Goal: Find specific page/section: Find specific page/section

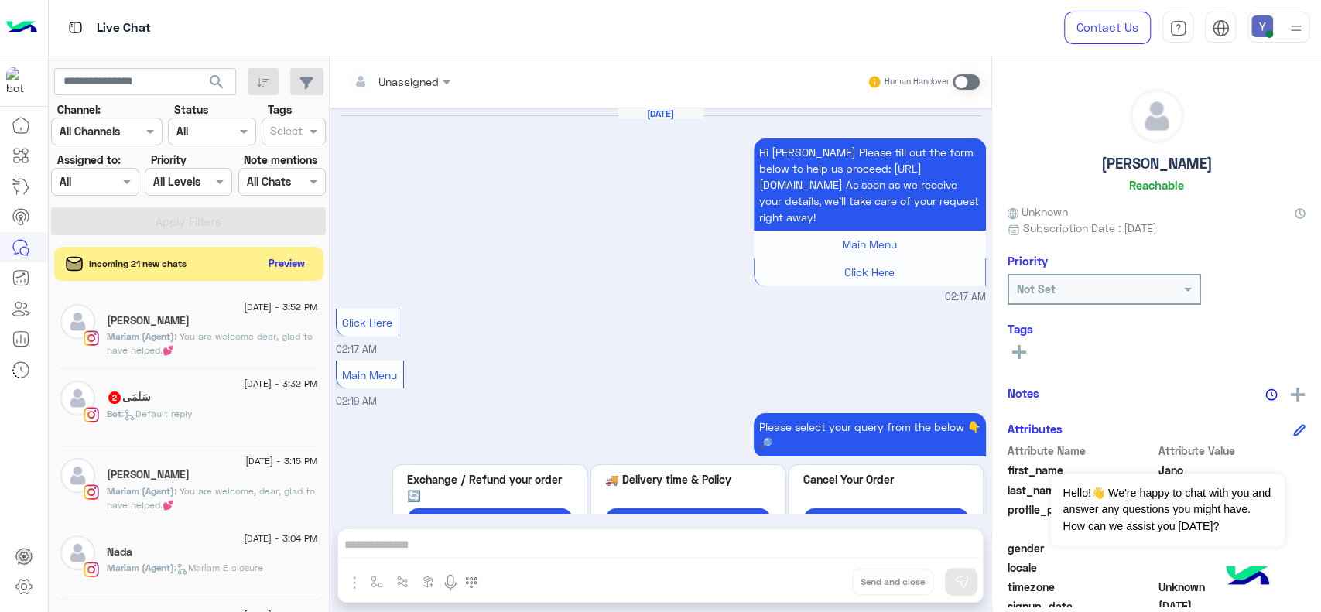
scroll to position [1972, 0]
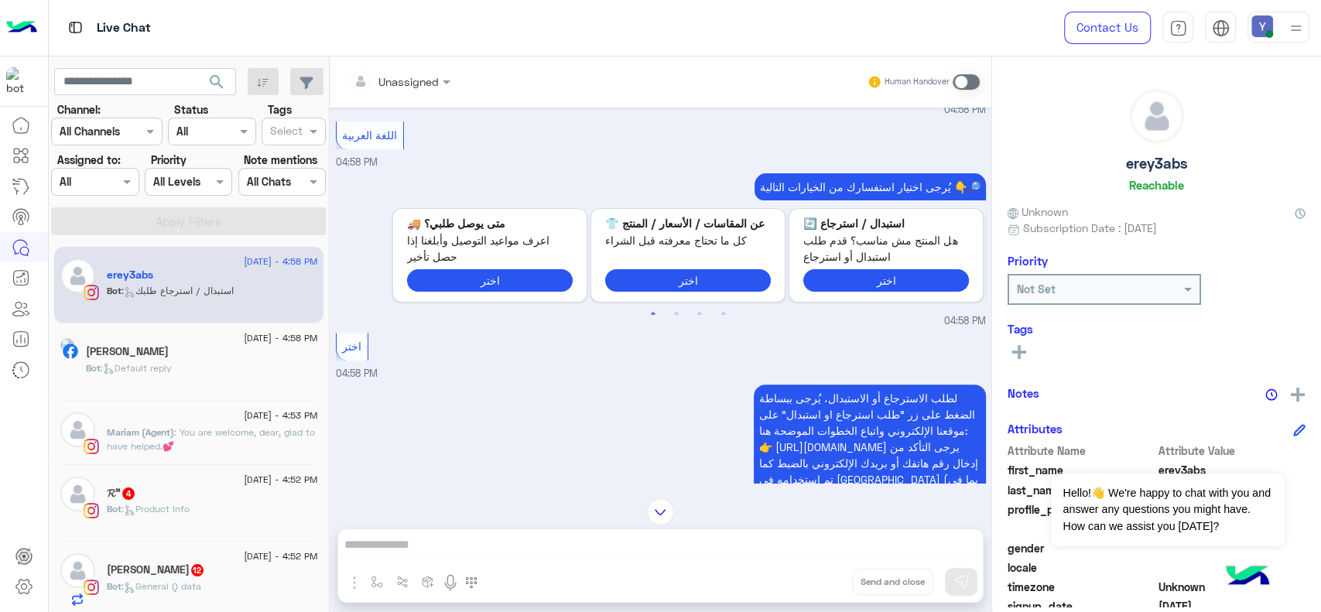
scroll to position [421, 0]
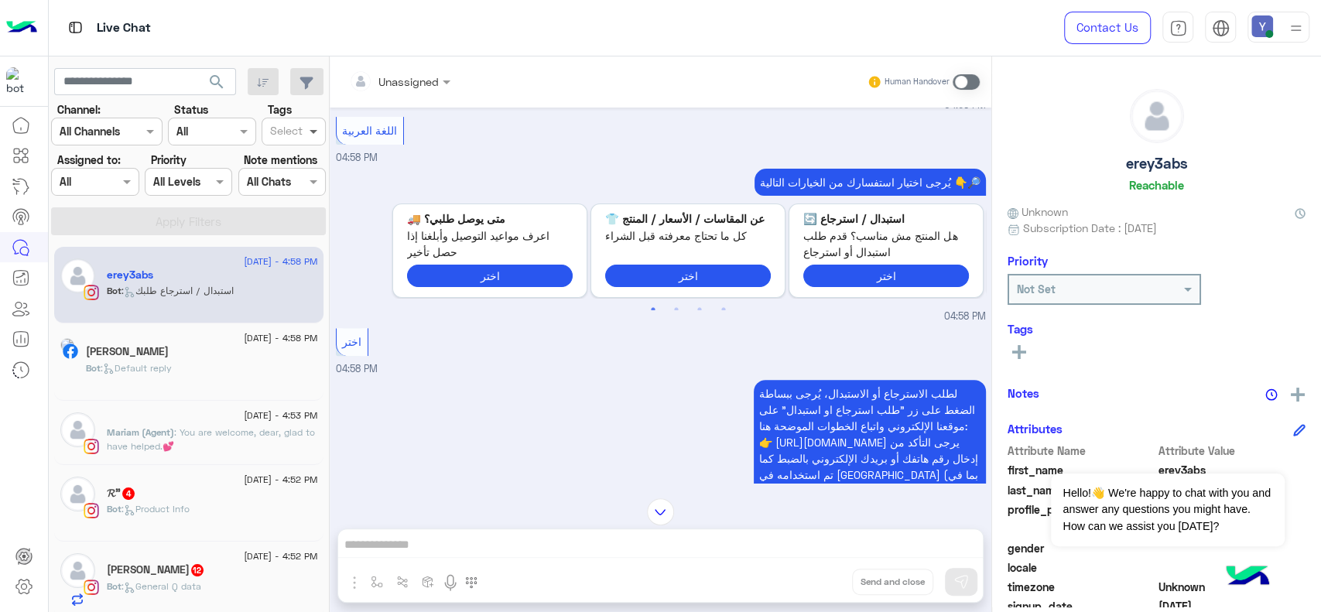
click at [317, 127] on span at bounding box center [315, 131] width 19 height 16
click at [310, 215] on div "X FOLLOW UP" at bounding box center [293, 220] width 49 height 16
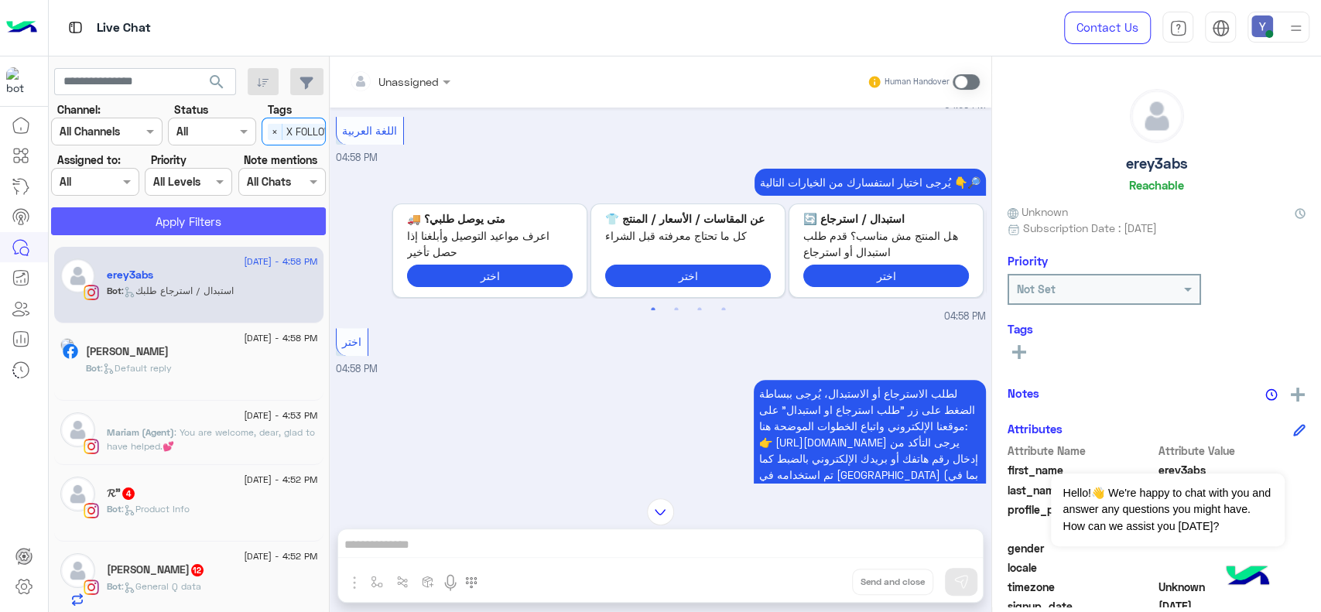
click at [231, 221] on button "Apply Filters" at bounding box center [188, 221] width 275 height 28
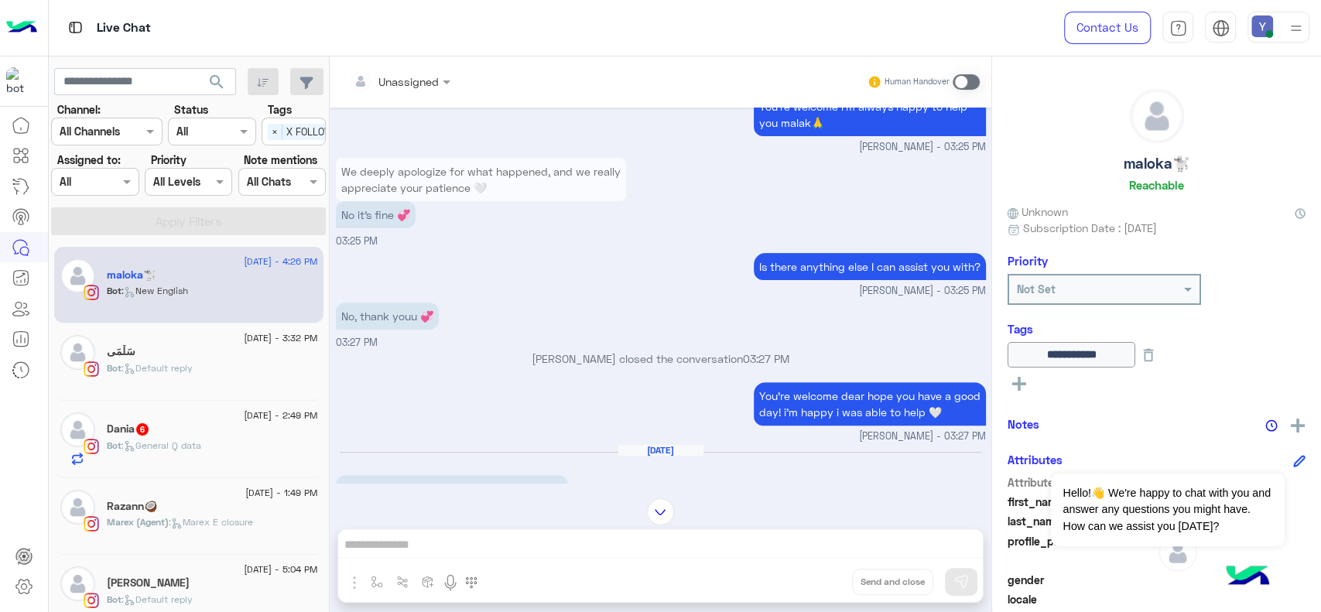
scroll to position [310, 0]
click at [152, 354] on div "سَلْمَى" at bounding box center [212, 353] width 211 height 16
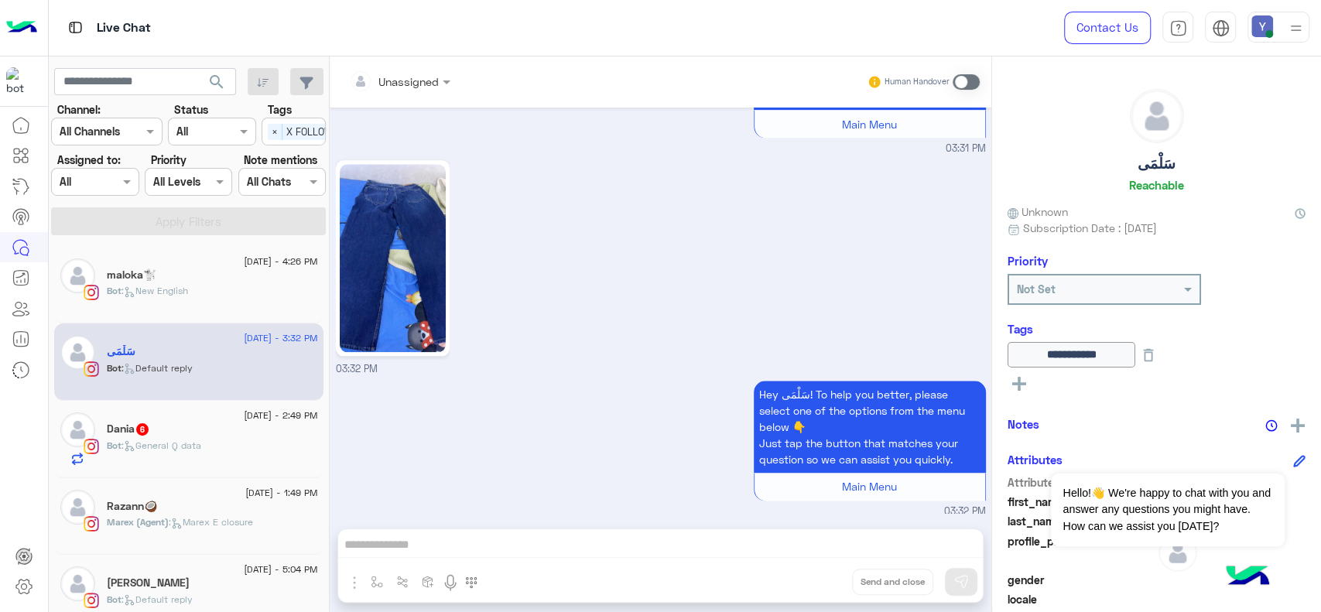
scroll to position [1199, 0]
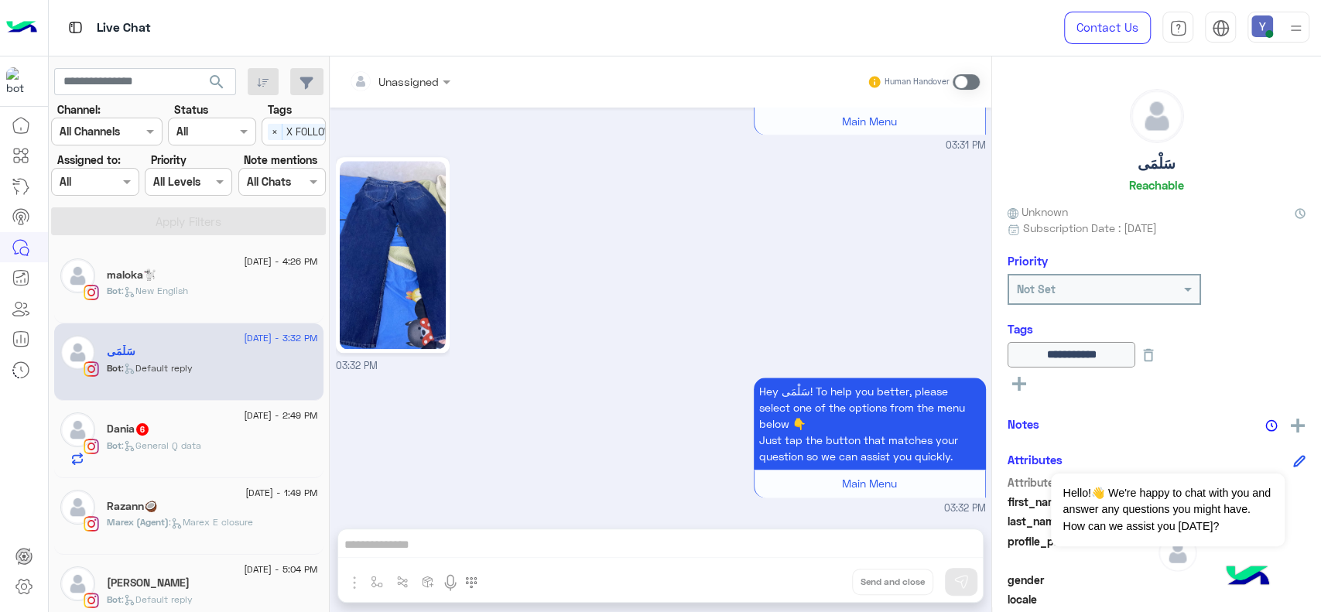
click at [166, 428] on div "Dania 6" at bounding box center [212, 431] width 211 height 16
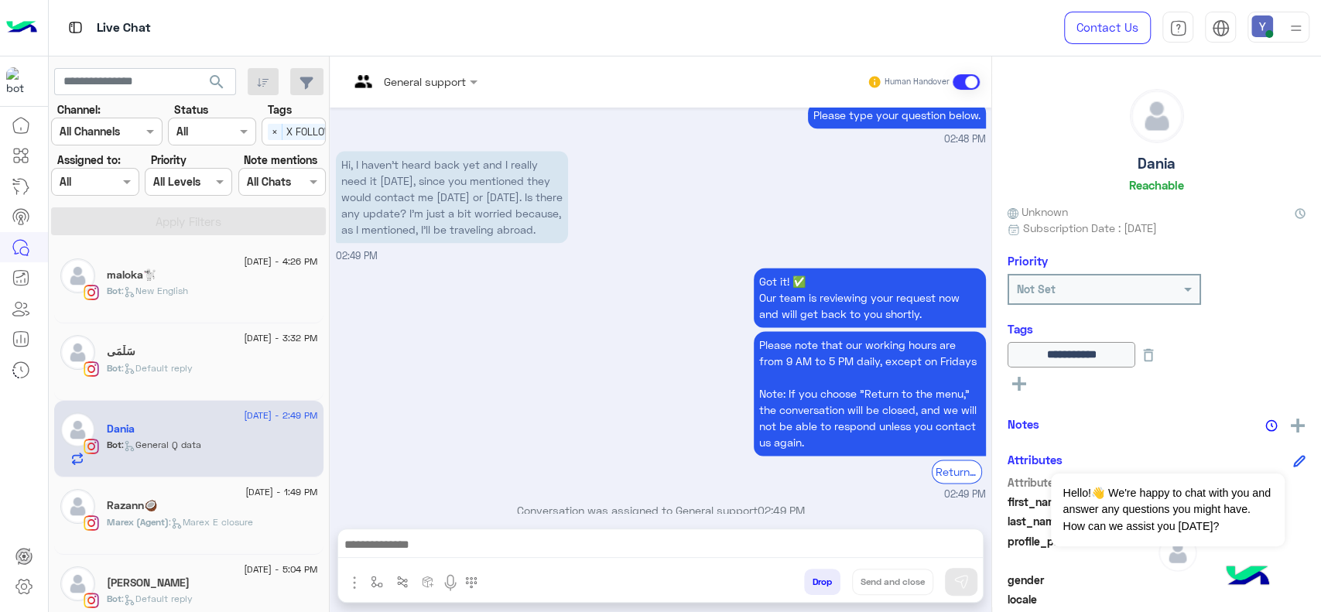
scroll to position [1347, 0]
